Goal: Task Accomplishment & Management: Use online tool/utility

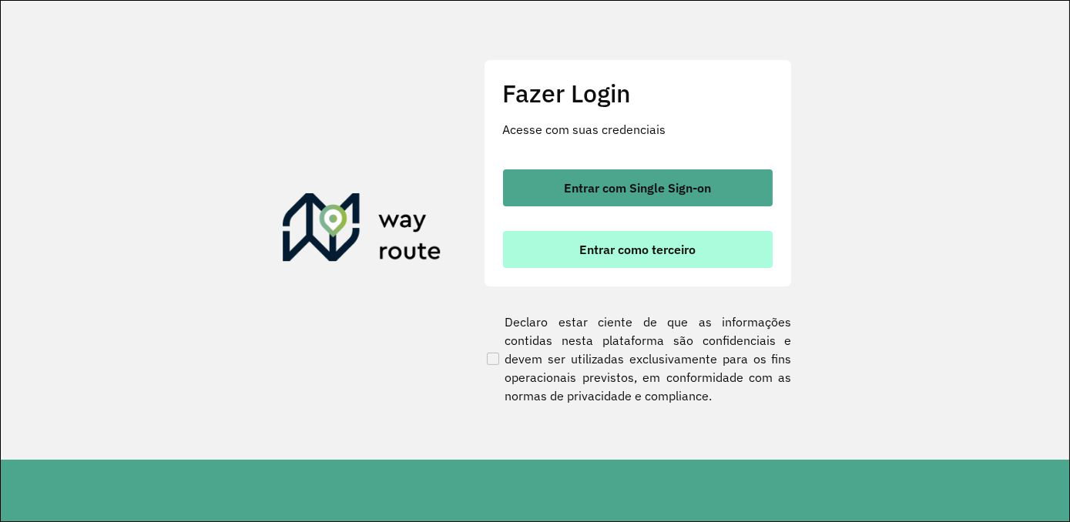
click at [616, 256] on span "Entrar como terceiro" at bounding box center [637, 249] width 116 height 12
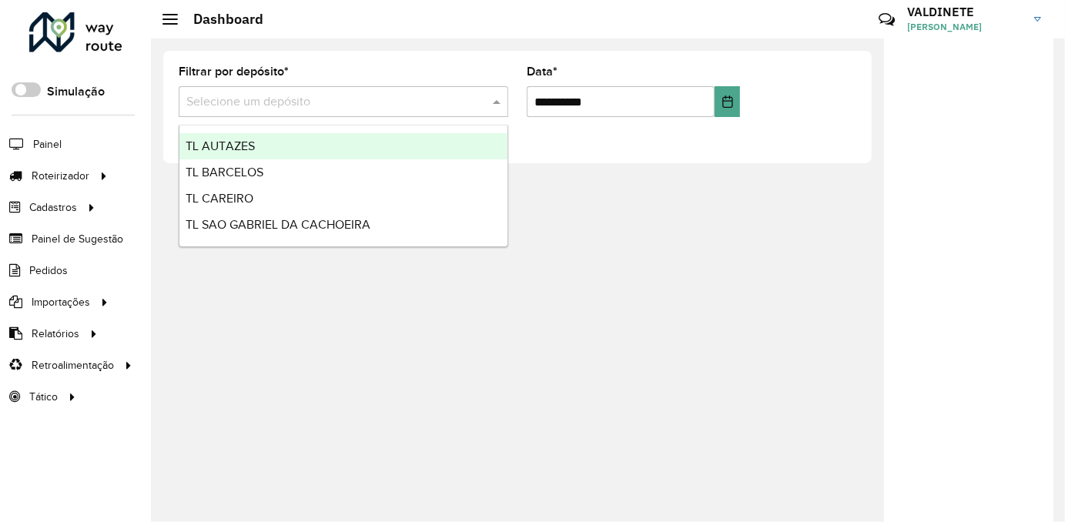
click at [246, 99] on input "text" at bounding box center [327, 102] width 283 height 18
click at [223, 96] on input "text" at bounding box center [327, 102] width 283 height 18
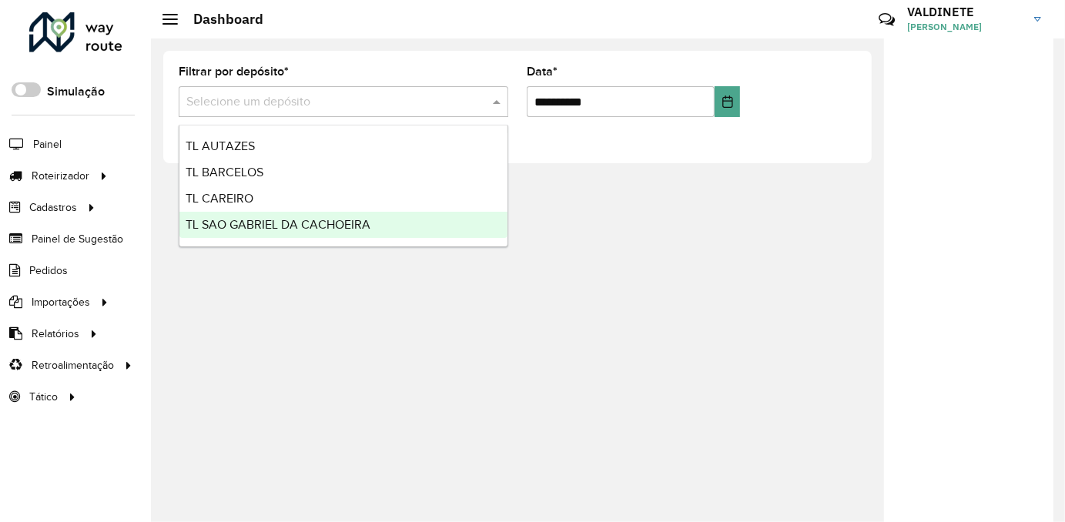
click at [220, 219] on span "TL SAO GABRIEL DA CACHOEIRA" at bounding box center [278, 224] width 185 height 13
